Goal: Complete application form: Complete application form

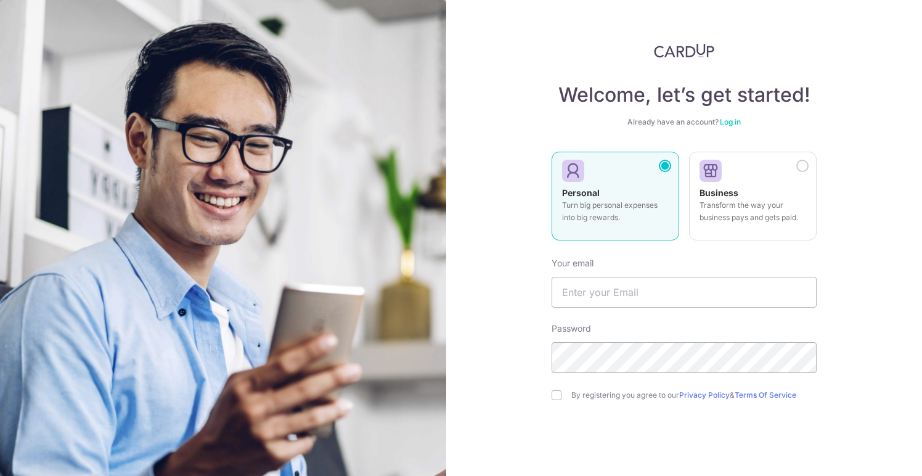
click at [601, 196] on div "Personal Turn big personal expenses into big rewards." at bounding box center [615, 208] width 107 height 43
click at [615, 295] on input "text" at bounding box center [683, 292] width 265 height 31
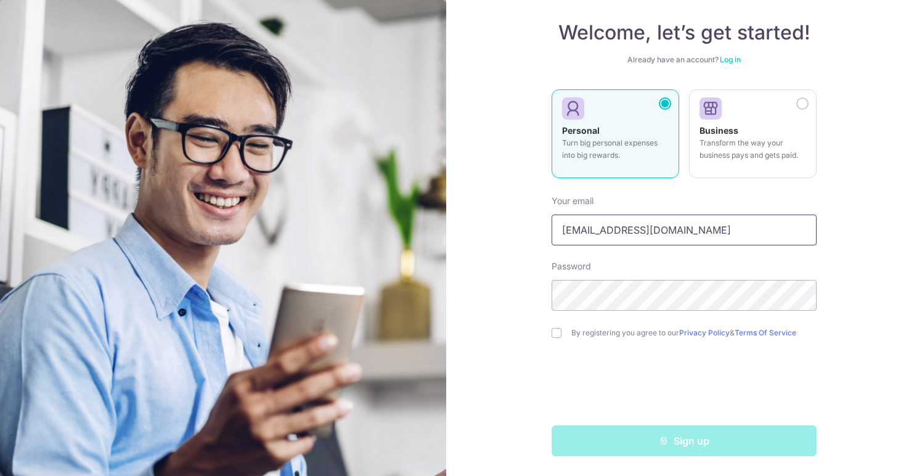
type input "tancycelene@gmail.com"
click at [559, 336] on input "checkbox" at bounding box center [556, 333] width 10 height 10
checkbox input "true"
click at [687, 447] on div "Sign up" at bounding box center [684, 440] width 280 height 31
click at [677, 440] on div "Sign up" at bounding box center [684, 440] width 280 height 31
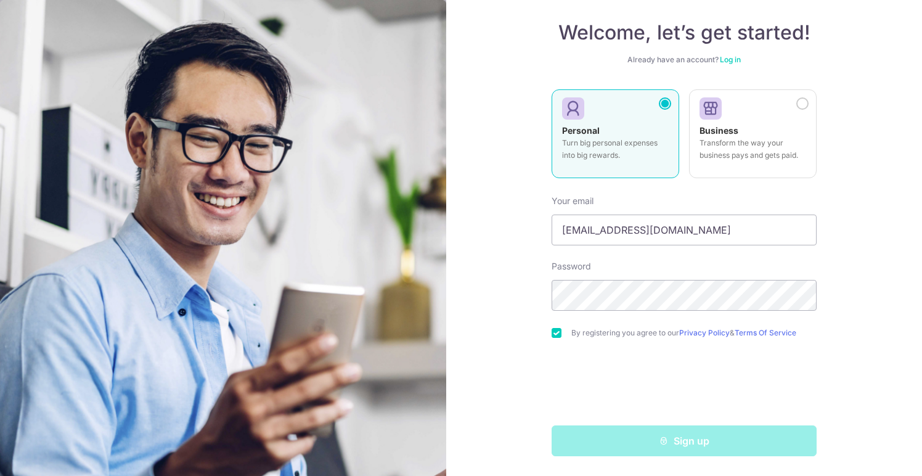
click at [468, 349] on div "Welcome, let’s get started! Already have an account? Log in Personal Turn big p…" at bounding box center [684, 238] width 476 height 476
click at [701, 444] on div "Sign up" at bounding box center [684, 440] width 280 height 31
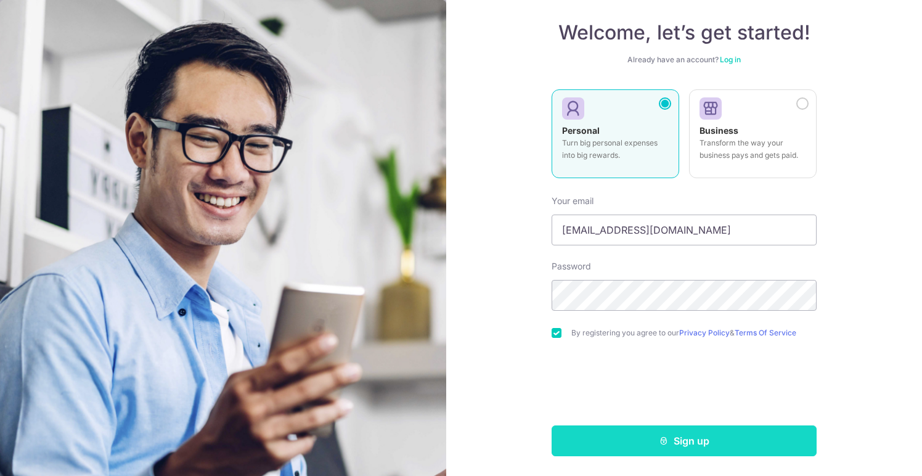
click at [683, 437] on button "Sign up" at bounding box center [683, 440] width 265 height 31
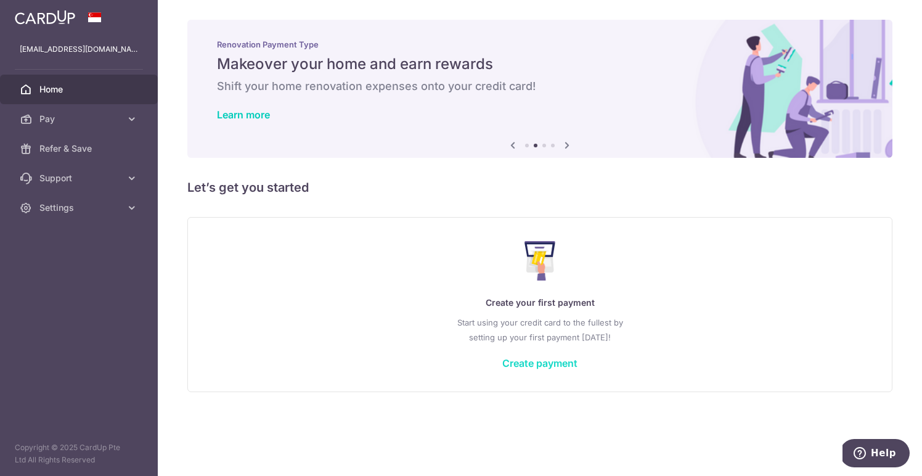
click at [566, 361] on link "Create payment" at bounding box center [539, 363] width 75 height 12
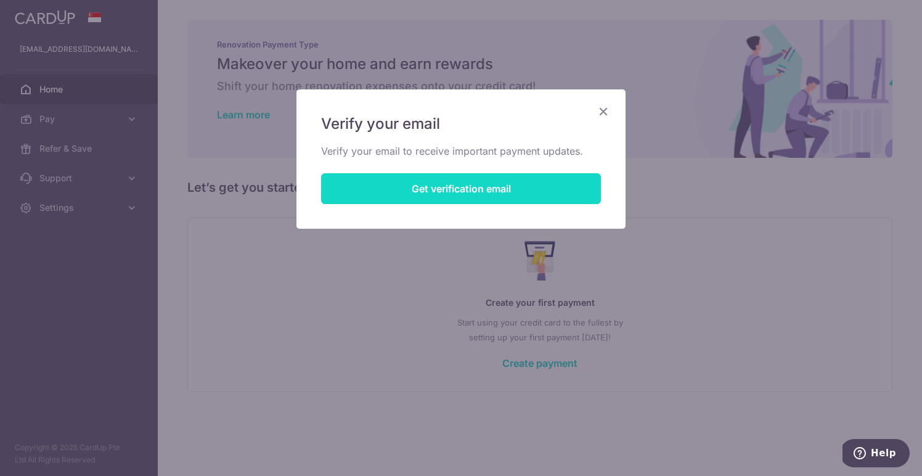
click at [454, 187] on button "Get verification email" at bounding box center [461, 188] width 280 height 31
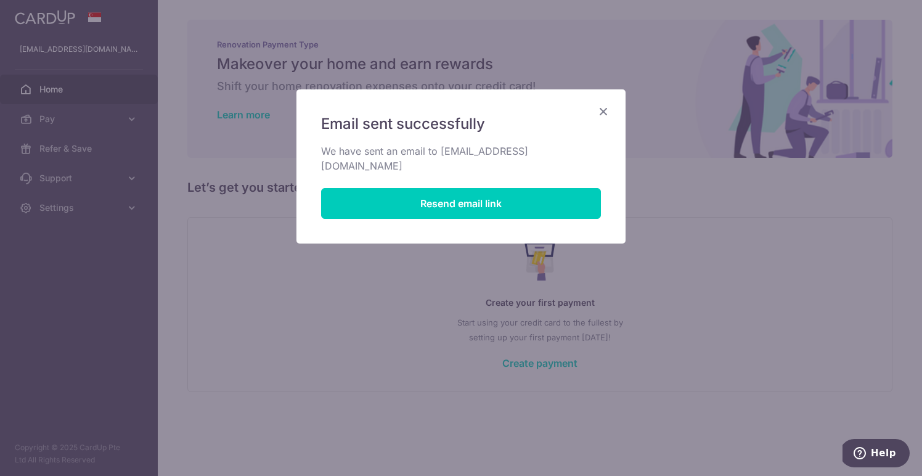
click at [606, 111] on icon "Close" at bounding box center [603, 110] width 15 height 15
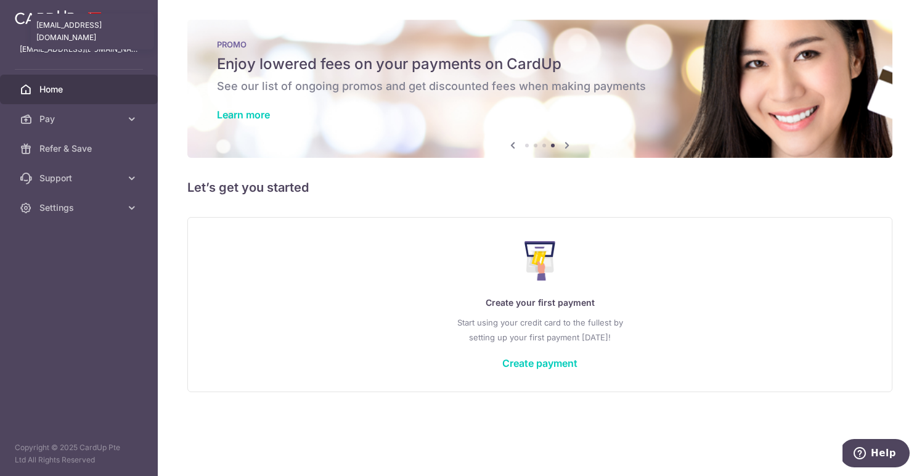
click at [59, 52] on p "[EMAIL_ADDRESS][DOMAIN_NAME]" at bounding box center [79, 49] width 118 height 12
click at [43, 20] on img at bounding box center [45, 17] width 60 height 15
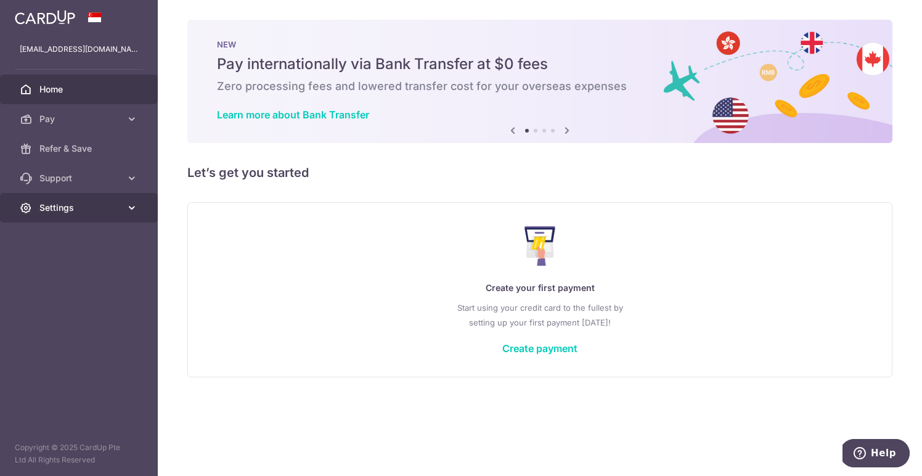
click at [81, 208] on span "Settings" at bounding box center [79, 207] width 81 height 12
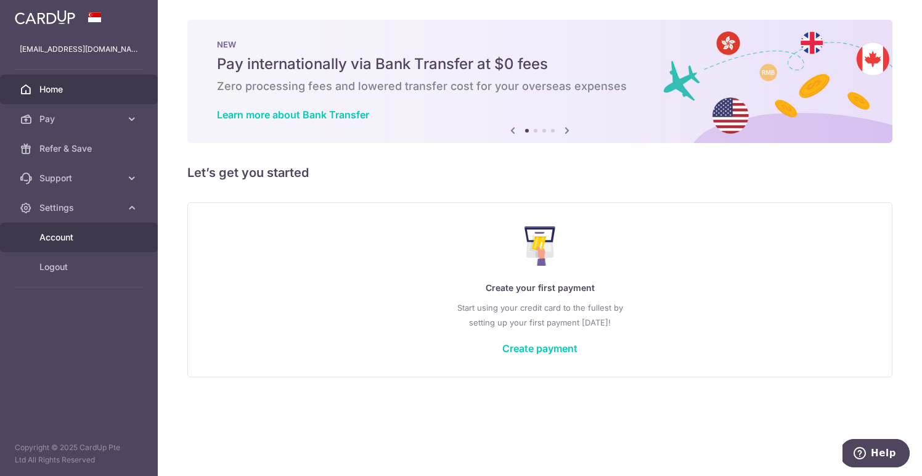
click at [74, 241] on span "Account" at bounding box center [79, 237] width 81 height 12
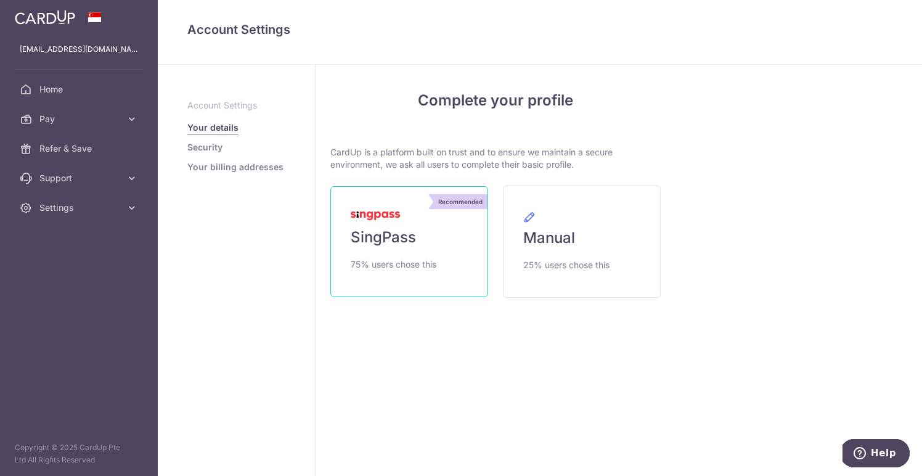
click at [370, 244] on span "SingPass" at bounding box center [383, 237] width 65 height 20
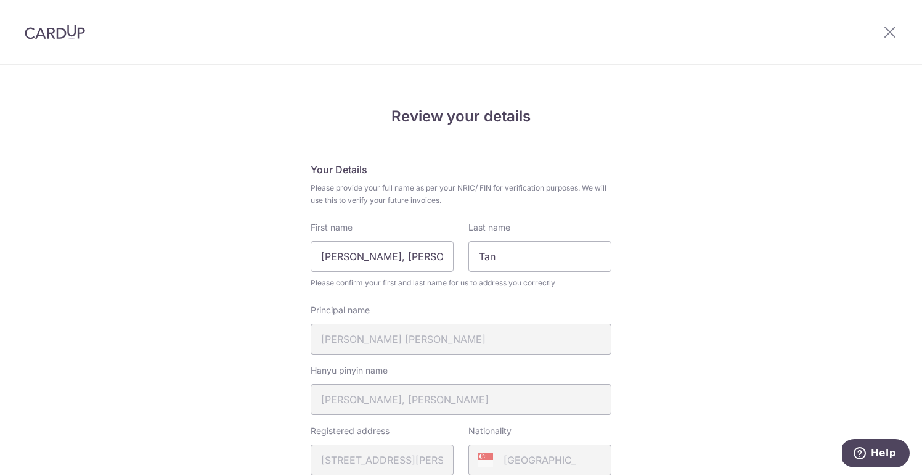
click at [602, 177] on fieldset "Your Details Please provide your full name as per your NRIC/ FIN for verificati…" at bounding box center [460, 457] width 301 height 590
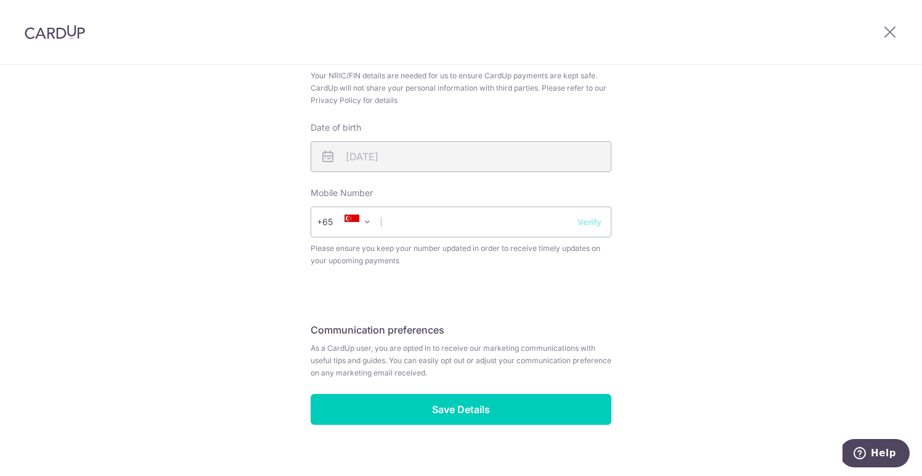
scroll to position [487, 0]
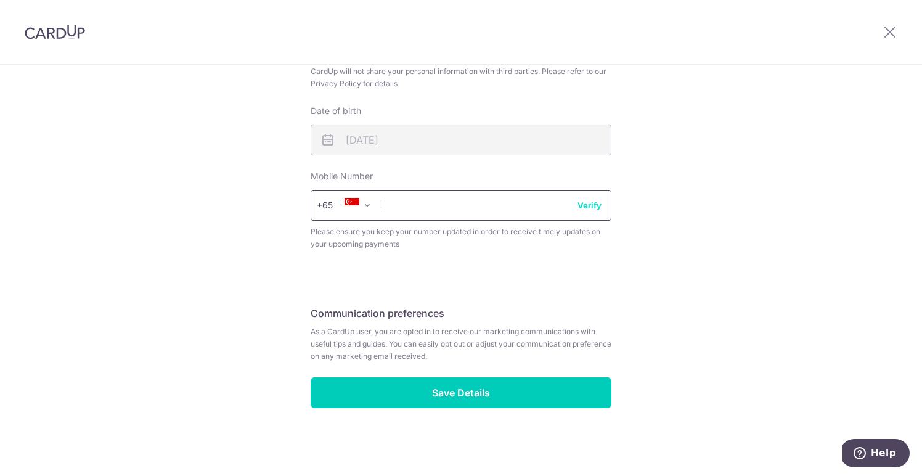
click at [527, 198] on input "text" at bounding box center [460, 205] width 301 height 31
type input "81810897"
drag, startPoint x: 750, startPoint y: 258, endPoint x: 593, endPoint y: 309, distance: 165.6
click at [750, 258] on div "Review your details Your Details Please provide your full name as per your NRIC…" at bounding box center [461, 27] width 922 height 898
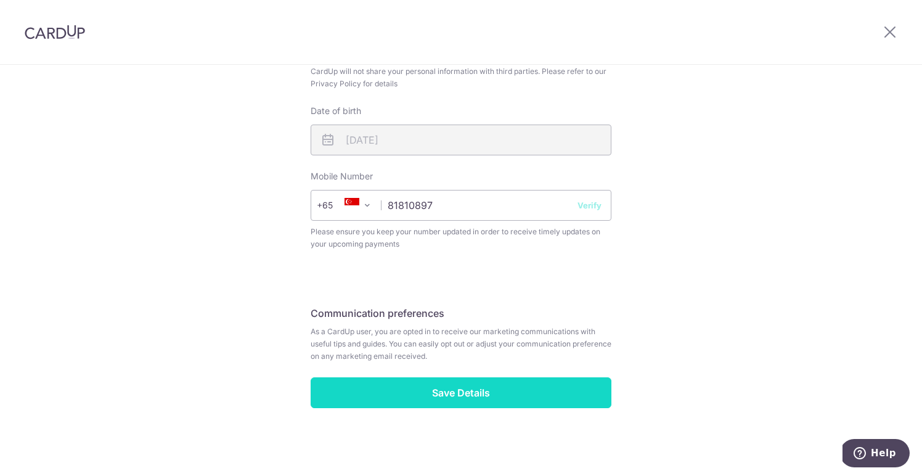
click at [483, 389] on input "Save Details" at bounding box center [460, 392] width 301 height 31
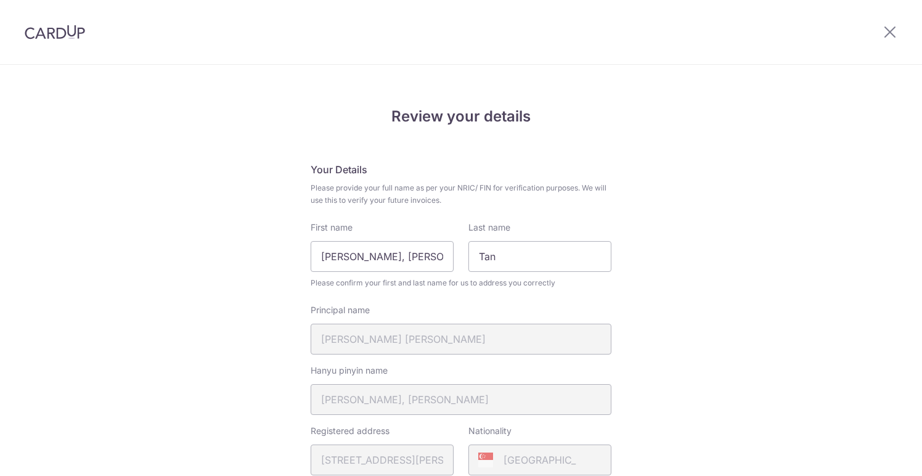
scroll to position [505, 0]
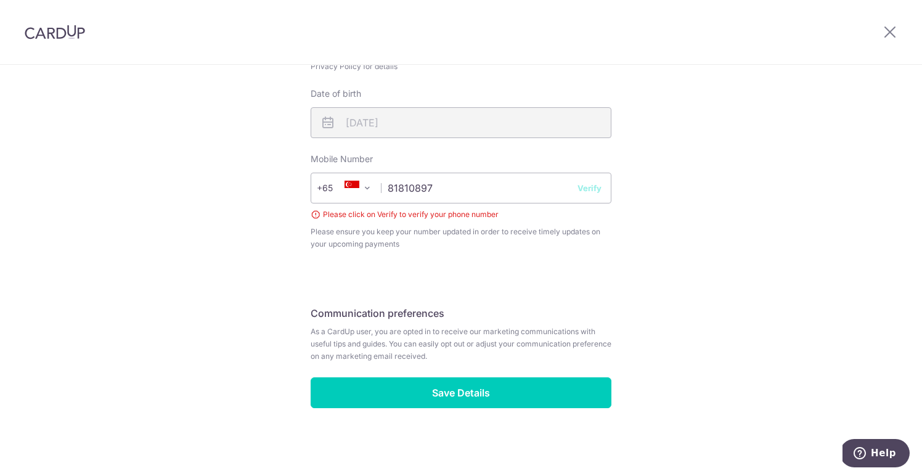
click at [591, 189] on button "Verify" at bounding box center [589, 188] width 24 height 12
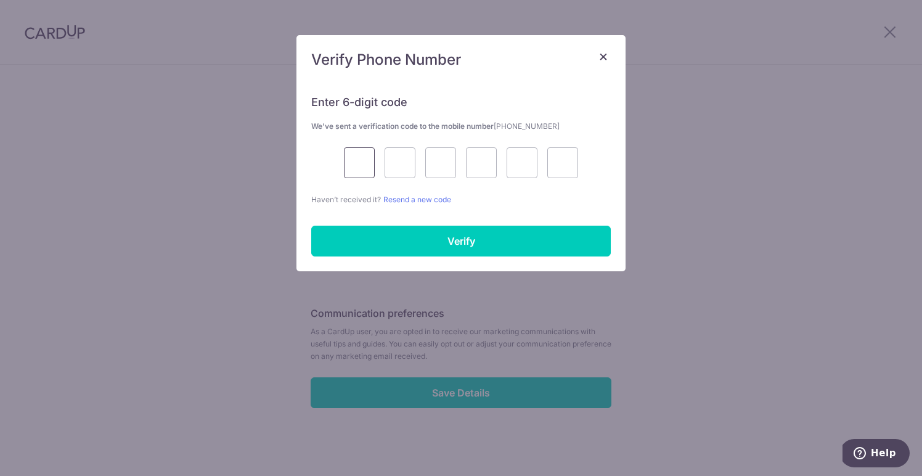
click at [360, 166] on input "text" at bounding box center [359, 162] width 31 height 31
click at [355, 163] on input "text" at bounding box center [359, 162] width 31 height 31
type input "1"
type input "0"
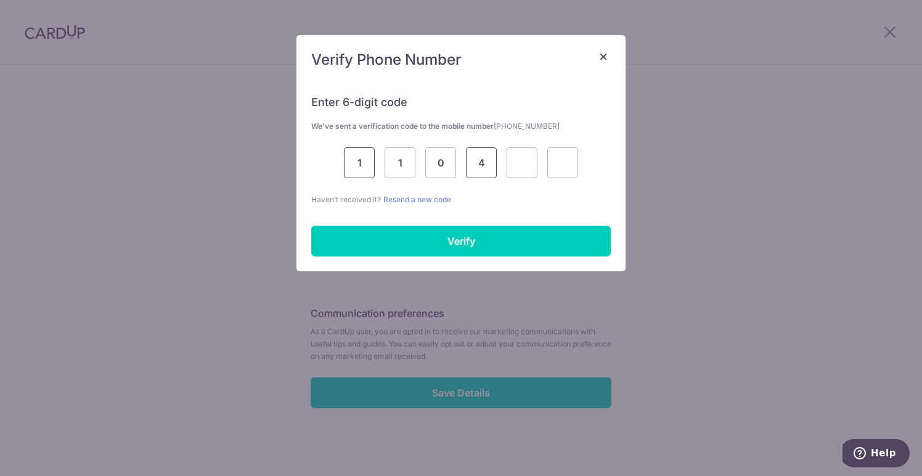
type input "4"
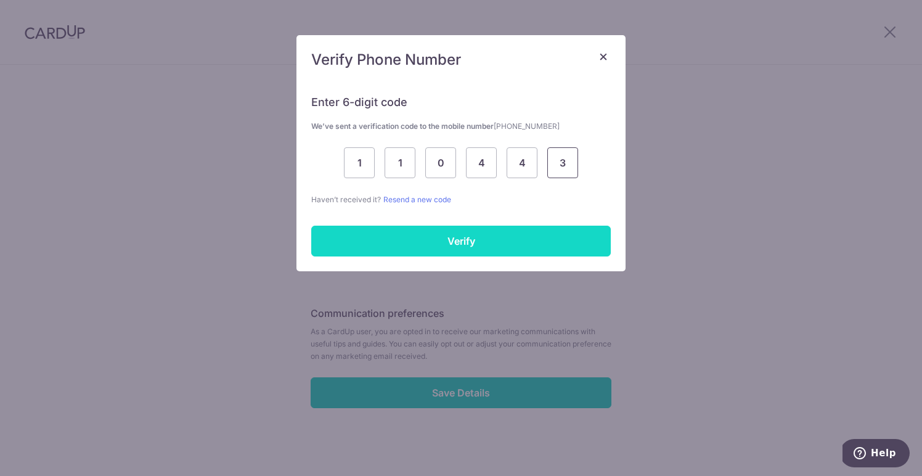
type input "3"
click at [437, 246] on input "Verify" at bounding box center [460, 240] width 299 height 31
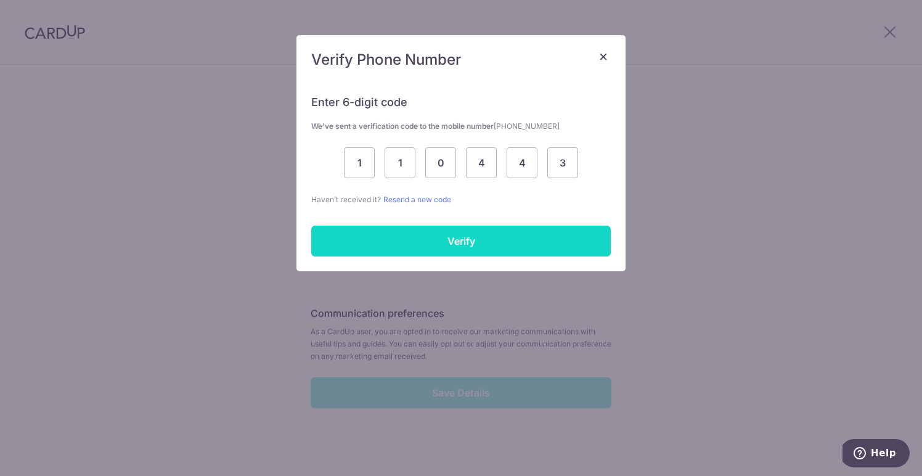
scroll to position [487, 0]
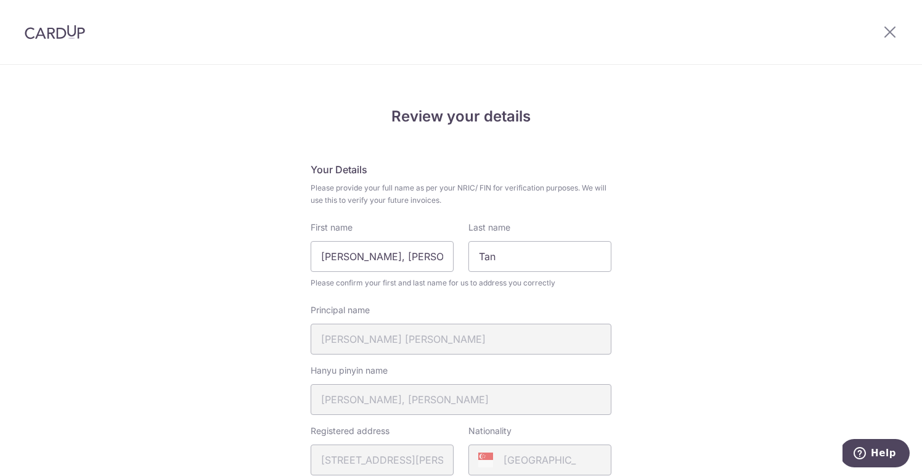
scroll to position [505, 0]
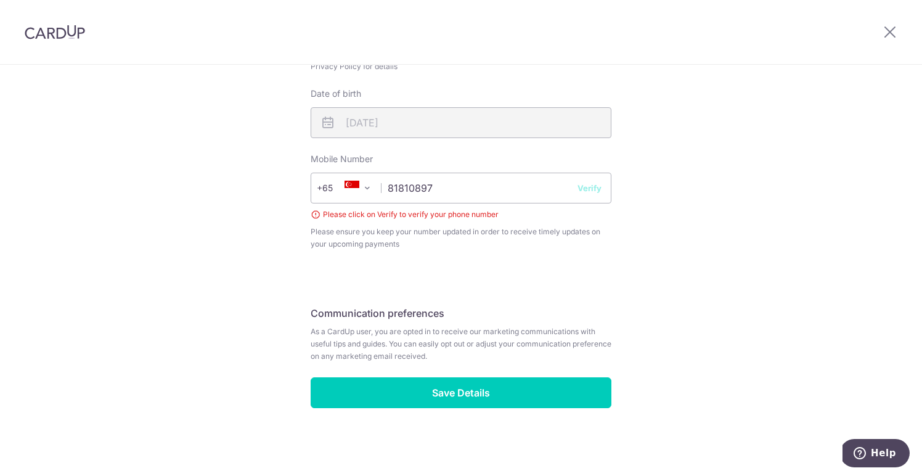
click at [592, 187] on button "Verify" at bounding box center [589, 188] width 24 height 12
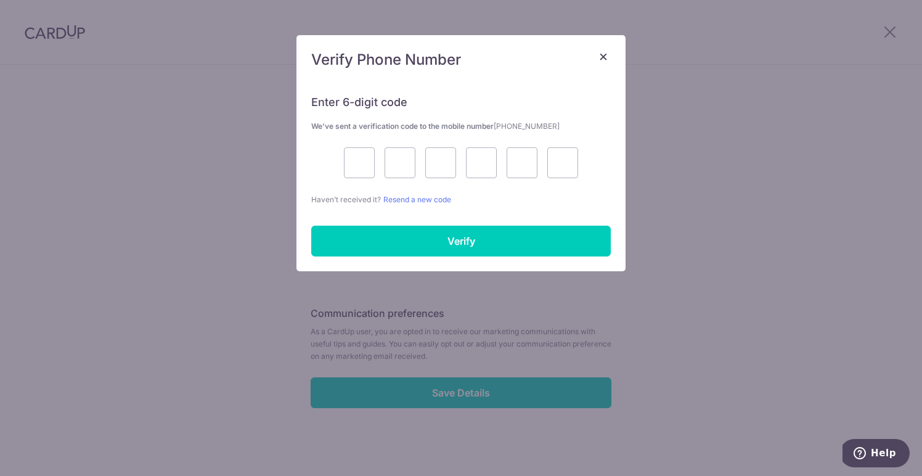
click at [421, 194] on p "Haven’t received it? Resend a new code" at bounding box center [460, 199] width 299 height 13
click at [421, 201] on link "Resend a new code" at bounding box center [417, 199] width 68 height 9
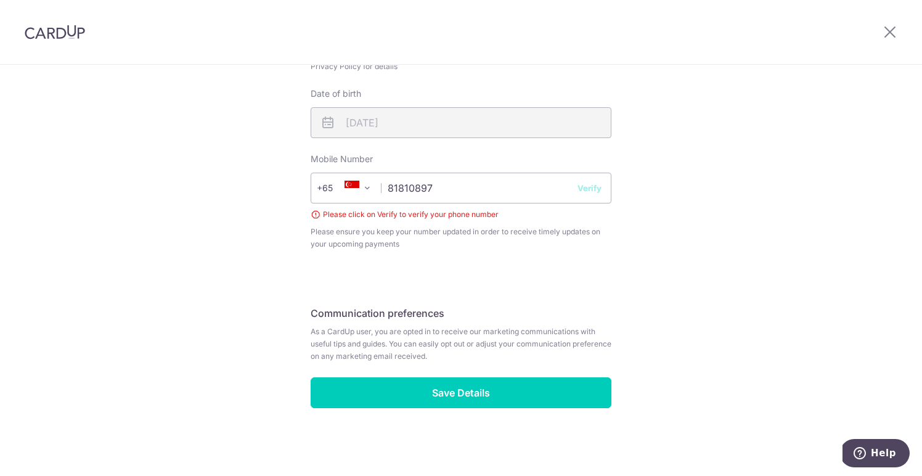
click at [589, 187] on button "Verify" at bounding box center [589, 188] width 24 height 12
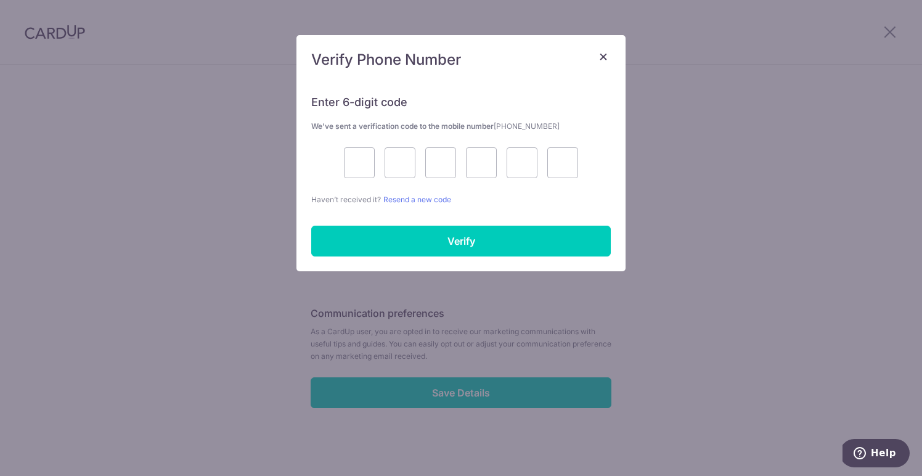
click at [605, 55] on span "×" at bounding box center [603, 56] width 10 height 18
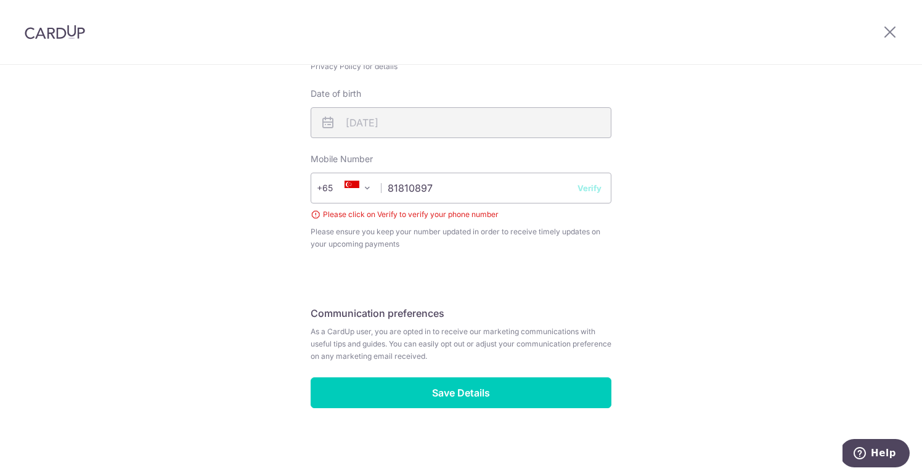
click at [748, 132] on div "Review your details Your Details Please provide your full name as per your NRIC…" at bounding box center [461, 18] width 922 height 915
click at [595, 186] on button "Verify" at bounding box center [589, 188] width 24 height 12
